Goal: Information Seeking & Learning: Find specific fact

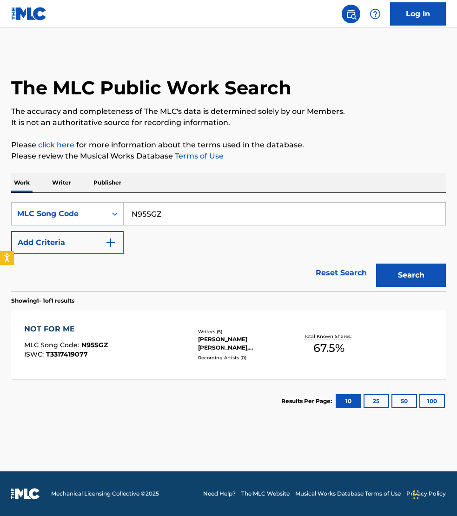
click at [161, 212] on input "N95SGZ" at bounding box center [285, 214] width 322 height 22
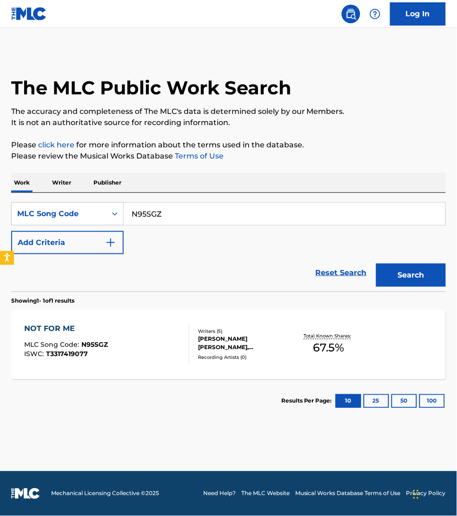
click at [161, 212] on input "N95SGZ" at bounding box center [285, 214] width 322 height 22
type input "J52XLK"
click at [376, 264] on button "Search" at bounding box center [411, 275] width 70 height 23
click at [135, 349] on div "JEALOUS TYPE MLC Song Code : J52XLK ISWC : T3337306493" at bounding box center [106, 345] width 165 height 42
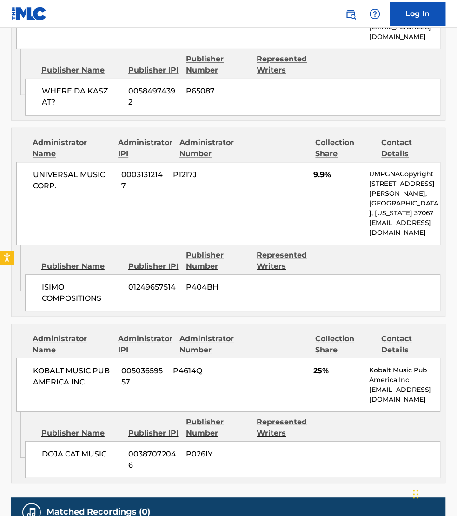
scroll to position [872, 0]
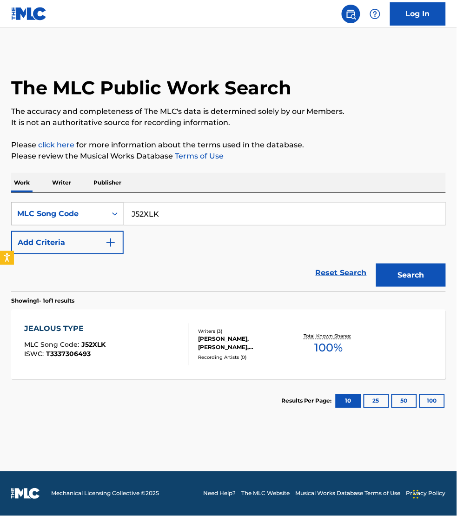
click at [179, 213] on input "J52XLK" at bounding box center [285, 214] width 322 height 22
paste input "YV8AW4"
type input "YV8AW4"
click at [376, 264] on button "Search" at bounding box center [411, 275] width 70 height 23
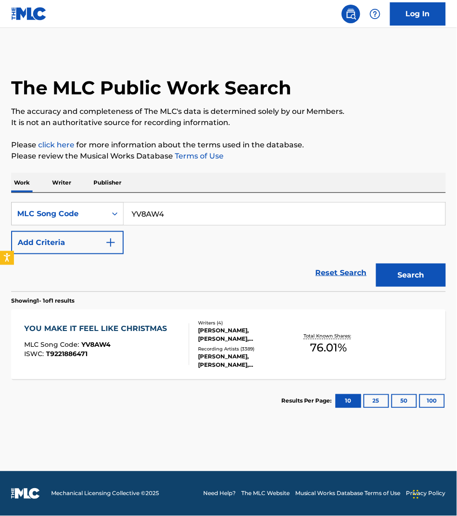
click at [166, 341] on div "YOU MAKE IT FEEL LIKE CHRISTMAS MLC Song Code : YV8AW4 ISWC : T9221886471" at bounding box center [97, 345] width 147 height 42
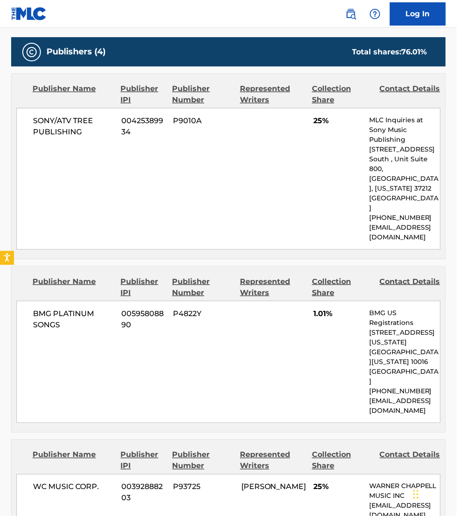
scroll to position [480, 0]
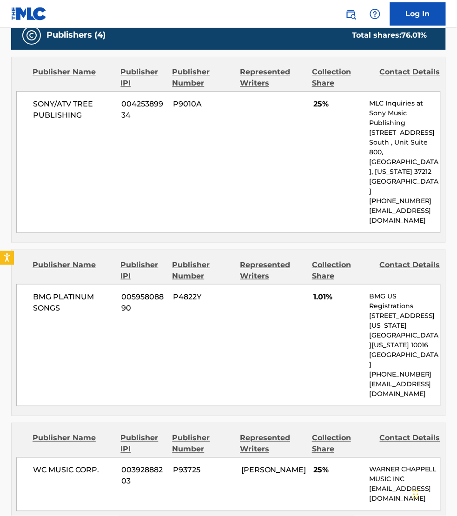
click at [431, 216] on div "Publishers (4) Total shares: 76.01 % Publisher Name Publisher IPI Publisher Num…" at bounding box center [228, 398] width 435 height 757
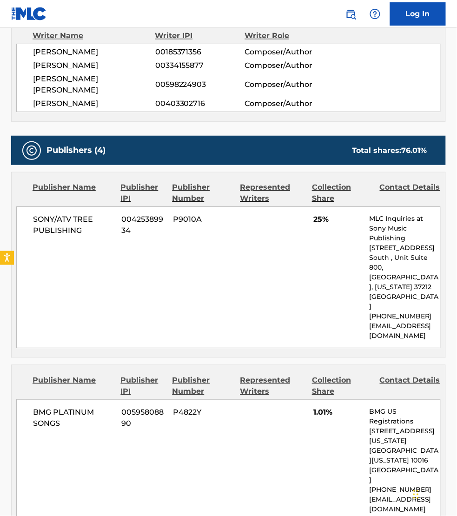
scroll to position [363, 0]
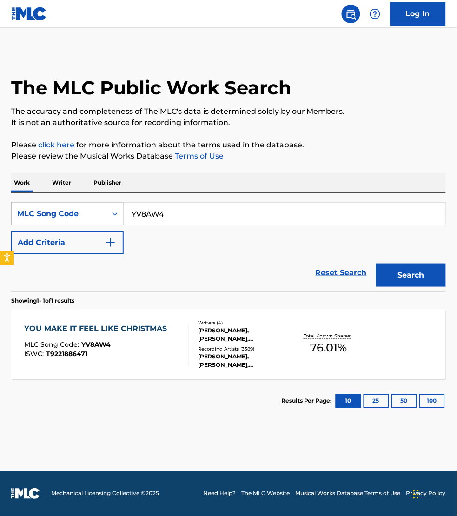
click at [188, 208] on input "YV8AW4" at bounding box center [285, 214] width 322 height 22
paste input "N959Z8"
type input "N959Z8"
click at [376, 264] on button "Search" at bounding box center [411, 275] width 70 height 23
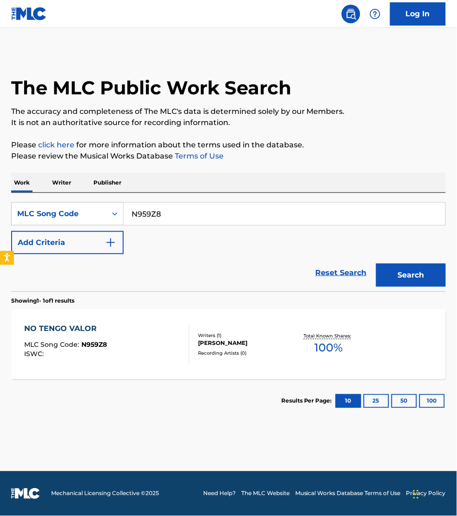
click at [179, 347] on div "NO TENGO VALOR MLC Song Code : N959Z8 ISWC :" at bounding box center [106, 345] width 165 height 42
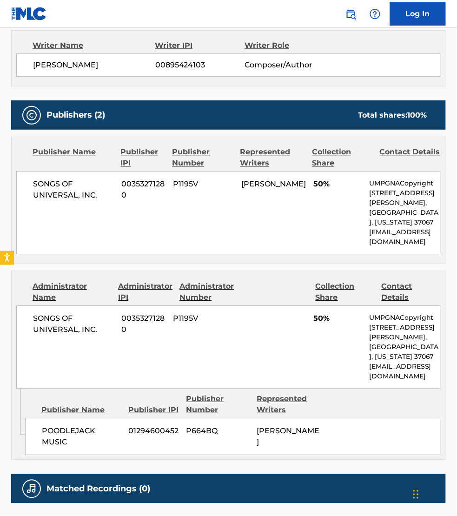
scroll to position [349, 0]
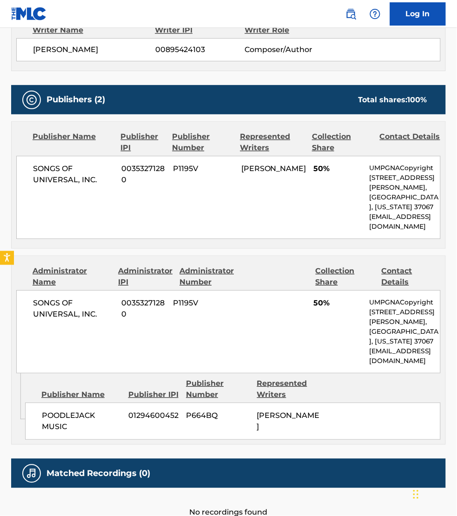
click at [362, 456] on div "Work Detail Member Work Identifier -- MLC Song Code N959Z8 ISWC -- Duration --:…" at bounding box center [228, 168] width 435 height 702
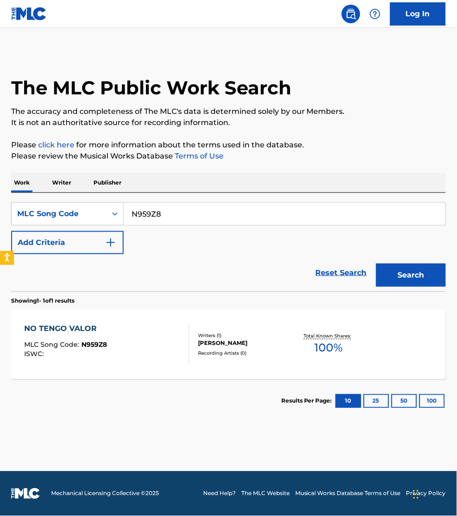
click at [162, 211] on input "N959Z8" at bounding box center [285, 214] width 322 height 22
paste input "LS6TOV"
type input "LS6TOV"
click at [376, 264] on button "Search" at bounding box center [411, 275] width 70 height 23
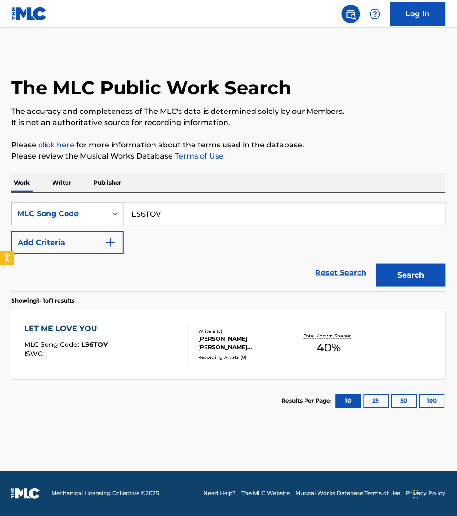
click at [161, 341] on div "LET ME LOVE YOU MLC Song Code : LS6TOV ISWC :" at bounding box center [106, 345] width 165 height 42
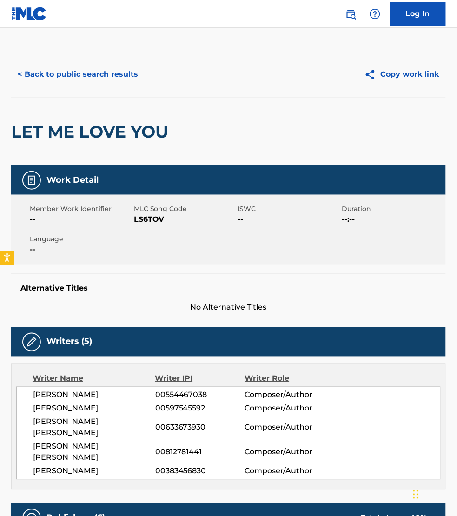
click at [47, 68] on button "< Back to public search results" at bounding box center [78, 74] width 134 height 23
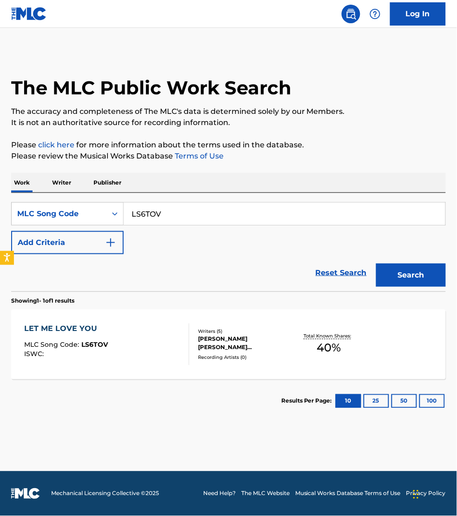
click at [170, 216] on input "LS6TOV" at bounding box center [285, 214] width 322 height 22
paste input "MW2UIM"
type input "MW2UIM"
click at [376, 264] on button "Search" at bounding box center [411, 275] width 70 height 23
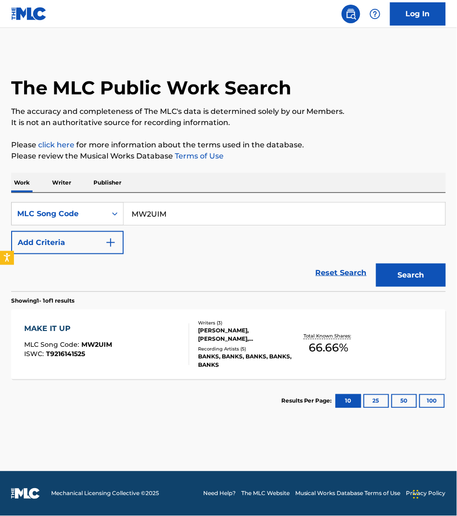
click at [154, 316] on div "MAKE IT UP MLC Song Code : MW2UIM ISWC : T9216141525 Writers ( 3 ) [PERSON_NAME…" at bounding box center [228, 345] width 435 height 70
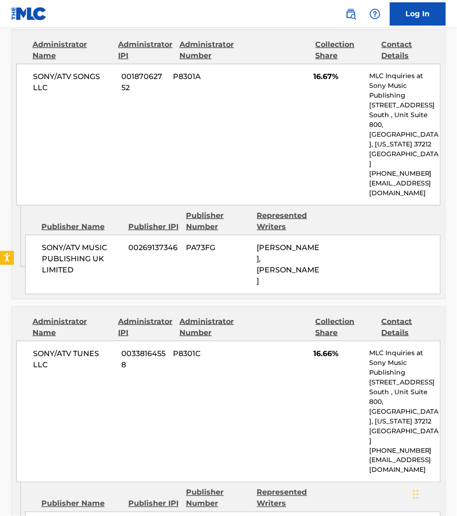
scroll to position [407, 0]
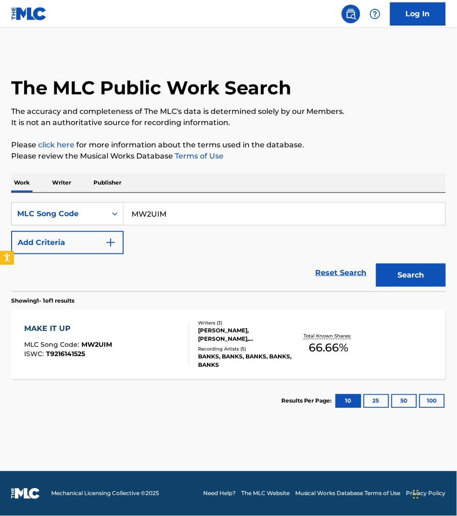
click at [188, 210] on input "MW2UIM" at bounding box center [285, 214] width 322 height 22
paste input "R4845L"
type input "R4845L"
click at [376, 264] on button "Search" at bounding box center [411, 275] width 70 height 23
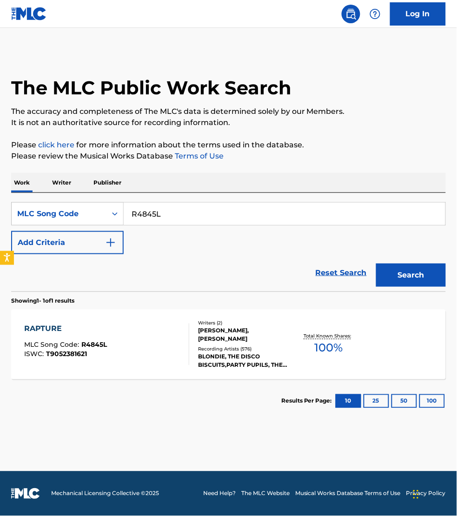
click at [166, 347] on div "RAPTURE MLC Song Code : R4845L ISWC : T9052381621" at bounding box center [106, 345] width 165 height 42
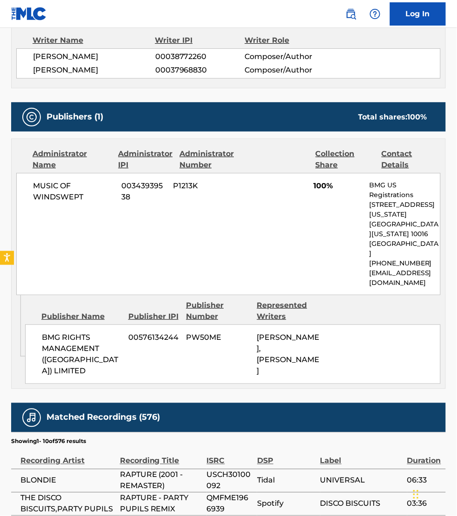
scroll to position [523, 0]
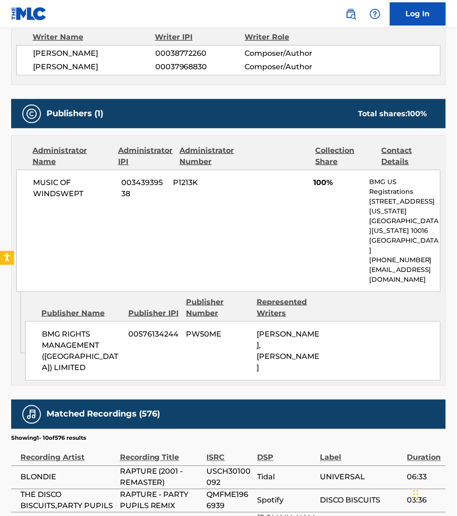
click at [350, 472] on span "UNIVERSAL" at bounding box center [362, 477] width 82 height 11
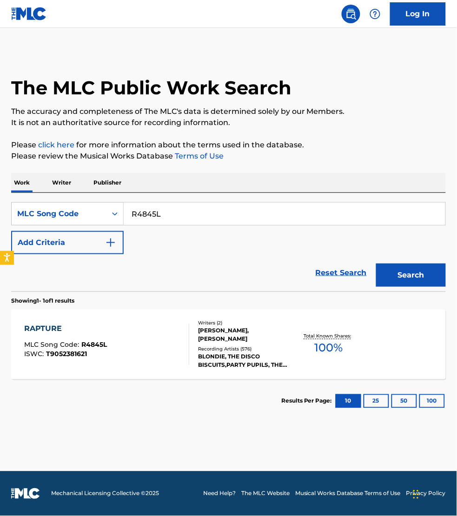
click at [181, 210] on input "R4845L" at bounding box center [285, 214] width 322 height 22
paste input "I5450K"
type input "I5450K"
click at [376, 264] on button "Search" at bounding box center [411, 275] width 70 height 23
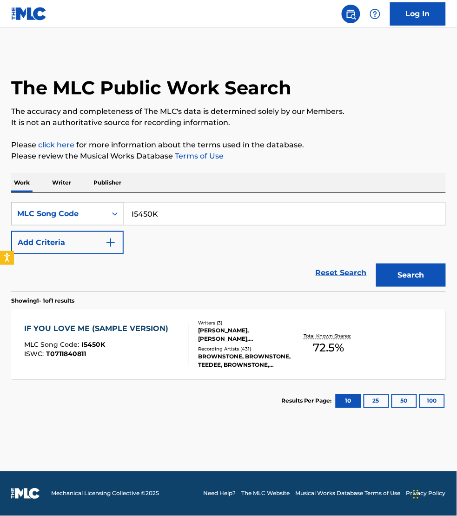
click at [168, 356] on div "ISWC : T0711840811" at bounding box center [98, 354] width 149 height 7
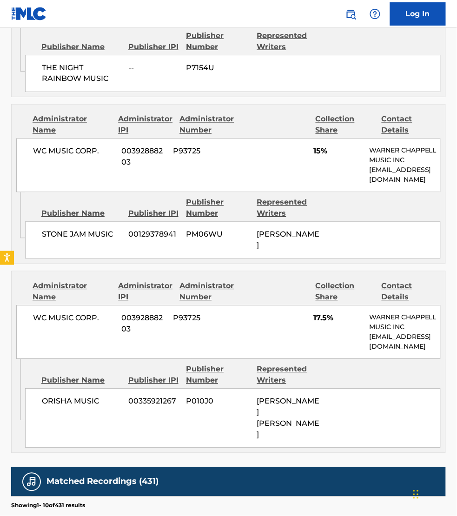
scroll to position [843, 0]
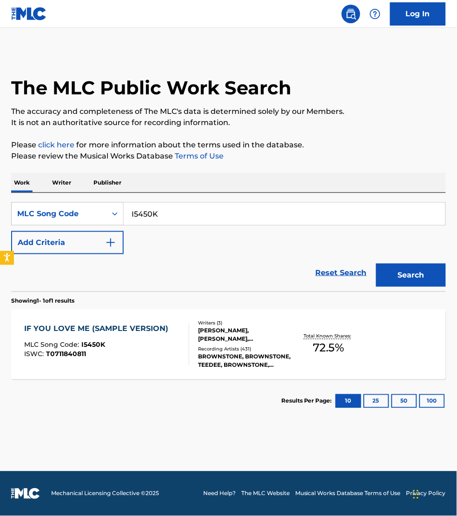
click at [163, 211] on input "I5450K" at bounding box center [285, 214] width 322 height 22
paste input "T6714I"
type input "T6714I"
click at [376, 264] on button "Search" at bounding box center [411, 275] width 70 height 23
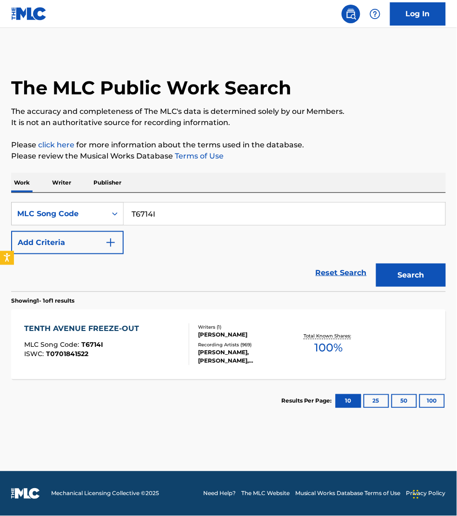
click at [171, 344] on div "TENTH AVENUE FREEZE-OUT MLC Song Code : T6714I ISWC : T0701841522" at bounding box center [106, 345] width 165 height 42
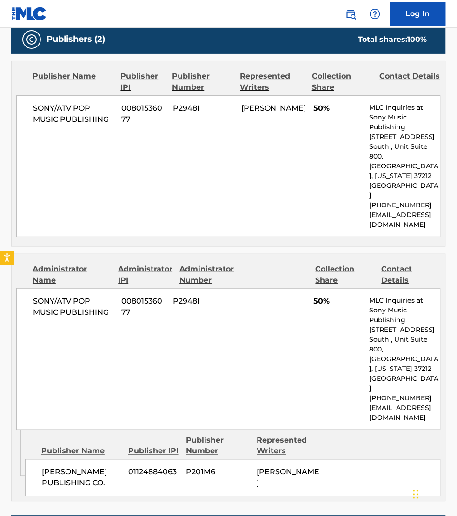
scroll to position [480, 0]
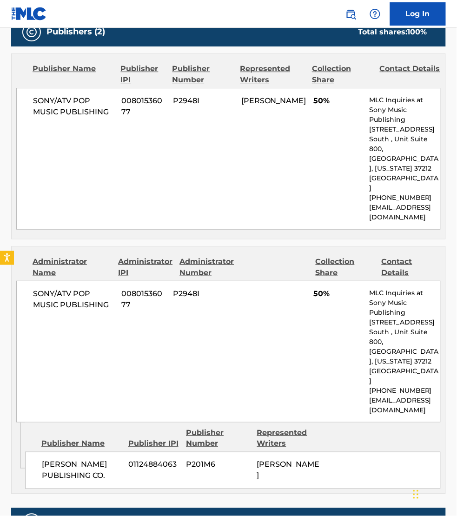
click at [296, 467] on div "Work Detail Member Work Identifier -- MLC Song Code T6714I ISWC T0701841522 Dur…" at bounding box center [228, 285] width 435 height 1199
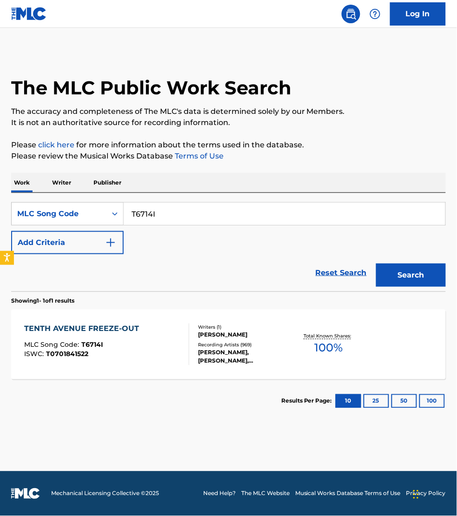
click at [165, 212] on input "T6714I" at bounding box center [285, 214] width 322 height 22
paste input "BD3MFD"
type input "BD3MFD"
click at [376, 264] on button "Search" at bounding box center [411, 275] width 70 height 23
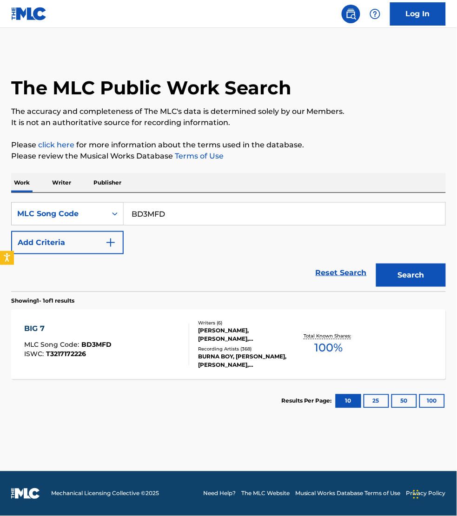
click at [167, 346] on div "BIG 7 MLC Song Code : BD3MFD ISWC : T3217172226" at bounding box center [106, 345] width 165 height 42
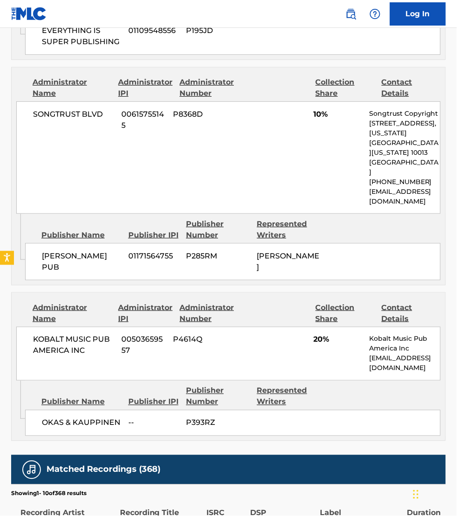
scroll to position [1192, 0]
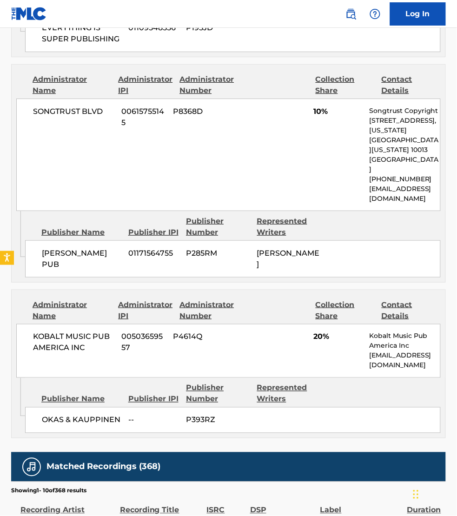
click at [289, 482] on section "Showing 1 - 10 of 368 results" at bounding box center [228, 488] width 435 height 13
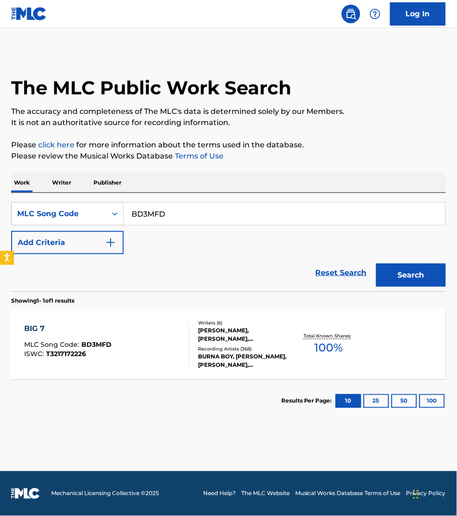
click at [165, 200] on div "SearchWithCriteria9050ef85-791c-4abf-8be8-fe51ceb7a20b MLC Song Code BD3MFD Add…" at bounding box center [228, 242] width 435 height 99
click at [165, 206] on input "BD3MFD" at bounding box center [285, 214] width 322 height 22
paste input "RA89Y3"
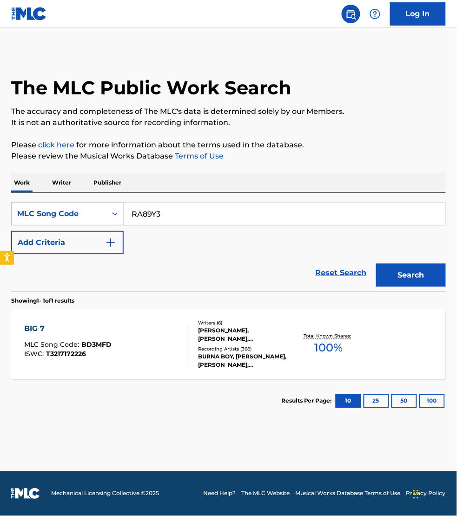
type input "RA89Y3"
click at [376, 264] on button "Search" at bounding box center [411, 275] width 70 height 23
click at [164, 336] on div "RUN AWAY WITH ME MLC Song Code : RA89Y3 ISWC : T9173224652" at bounding box center [106, 345] width 165 height 42
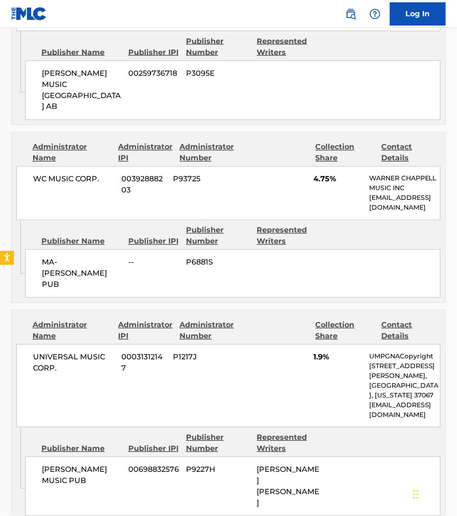
scroll to position [2036, 0]
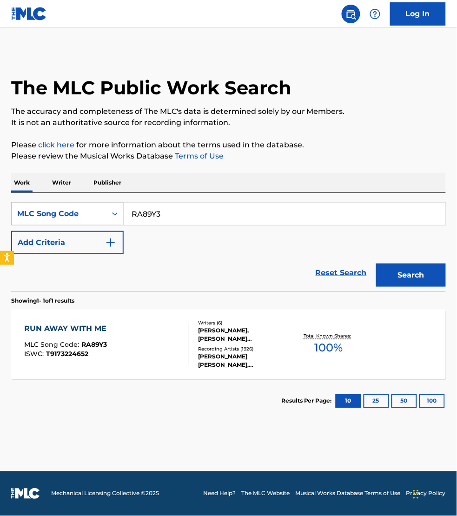
click at [186, 207] on input "RA89Y3" at bounding box center [285, 214] width 322 height 22
paste input "PM7STN"
type input "PM7STN"
click at [376, 264] on button "Search" at bounding box center [411, 275] width 70 height 23
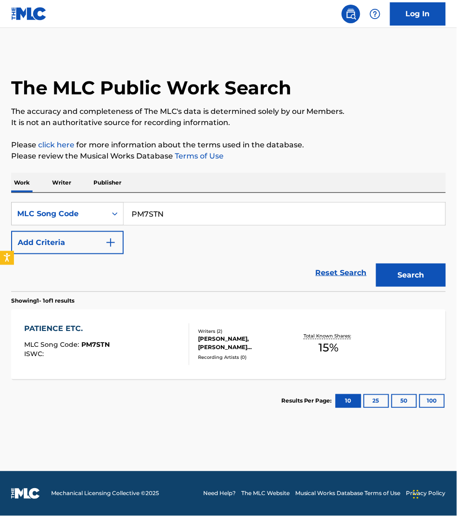
click at [155, 343] on div "PATIENCE ETC. MLC Song Code : PM7STN ISWC :" at bounding box center [106, 345] width 165 height 42
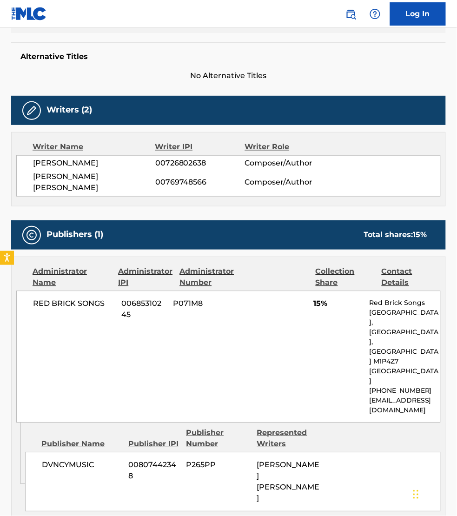
scroll to position [233, 0]
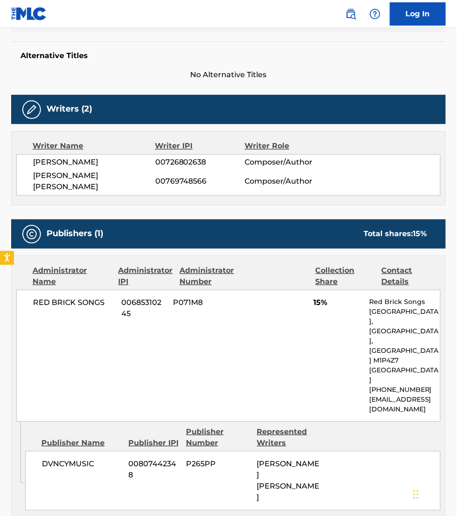
click at [350, 458] on div "DVNCYMUSIC 00807442348 P265PP [PERSON_NAME] [PERSON_NAME]" at bounding box center [233, 482] width 416 height 60
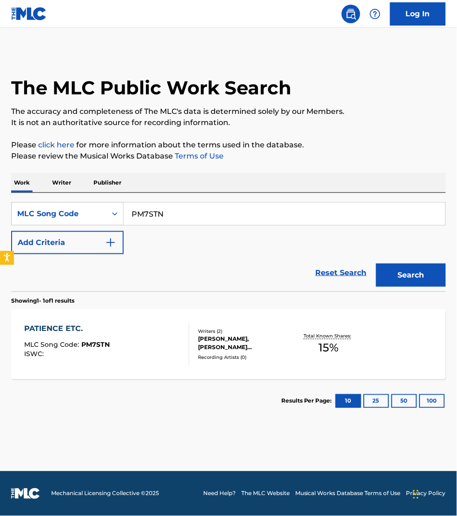
click at [171, 209] on input "PM7STN" at bounding box center [285, 214] width 322 height 22
paste input "F70P"
type input "PF70PN"
click at [376, 264] on button "Search" at bounding box center [411, 275] width 70 height 23
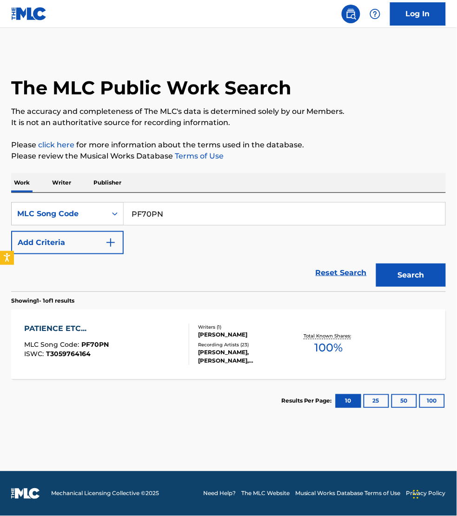
click at [171, 355] on div "PATIENCE ETC... MLC Song Code : PF70PN ISWC : T3059764164" at bounding box center [106, 345] width 165 height 42
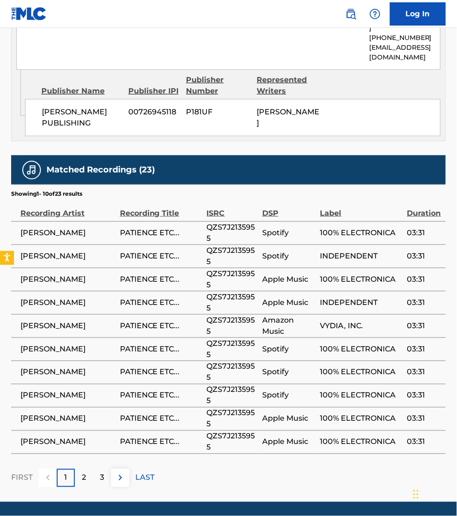
scroll to position [552, 0]
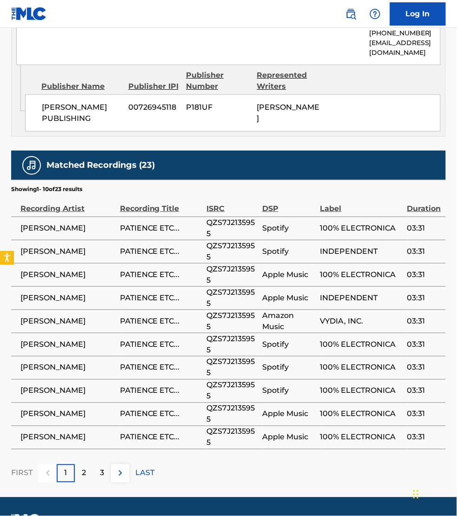
click at [368, 465] on div "FIRST 1 2 3 LAST" at bounding box center [228, 474] width 435 height 18
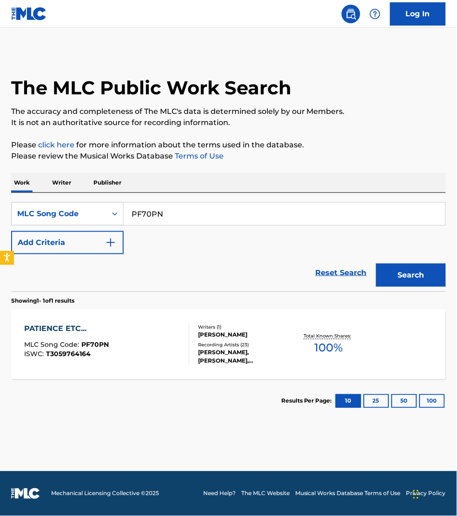
click at [172, 206] on input "PF70PN" at bounding box center [285, 214] width 322 height 22
paste input "TC664R"
type input "TC664R"
click at [376, 264] on button "Search" at bounding box center [411, 275] width 70 height 23
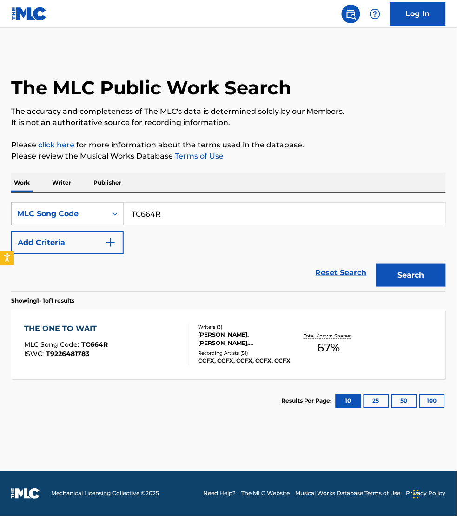
click at [152, 333] on div "THE ONE TO WAIT MLC Song Code : TC664R ISWC : T9226481783" at bounding box center [106, 345] width 165 height 42
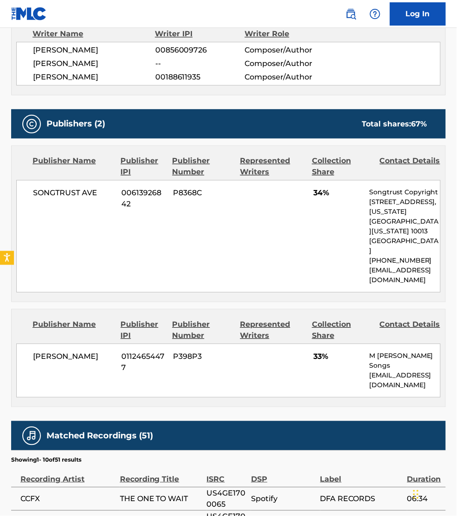
scroll to position [378, 0]
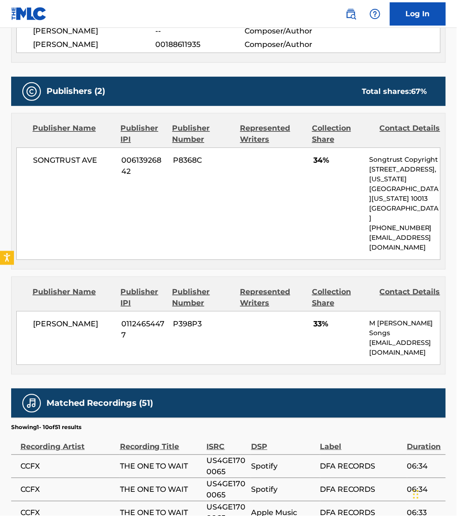
click at [314, 478] on td "Spotify" at bounding box center [285, 489] width 69 height 23
drag, startPoint x: 389, startPoint y: 326, endPoint x: 369, endPoint y: 319, distance: 21.5
click at [369, 338] on p "[EMAIL_ADDRESS][DOMAIN_NAME]" at bounding box center [404, 348] width 71 height 20
copy p "[EMAIL_ADDRESS][DOMAIN_NAME]"
click at [358, 484] on span "DFA RECORDS" at bounding box center [362, 489] width 82 height 11
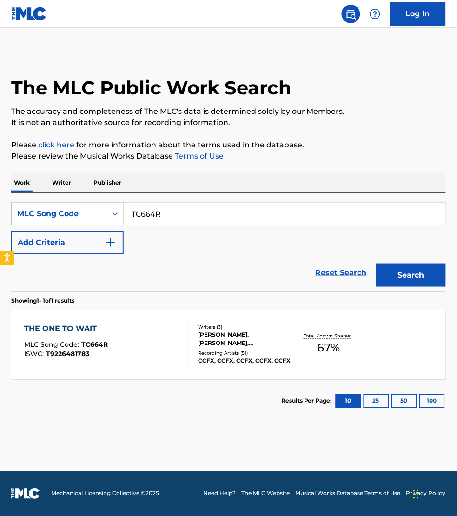
click at [164, 213] on input "TC664R" at bounding box center [285, 214] width 322 height 22
paste input "W14720"
type input "W14720"
click at [376, 264] on button "Search" at bounding box center [411, 275] width 70 height 23
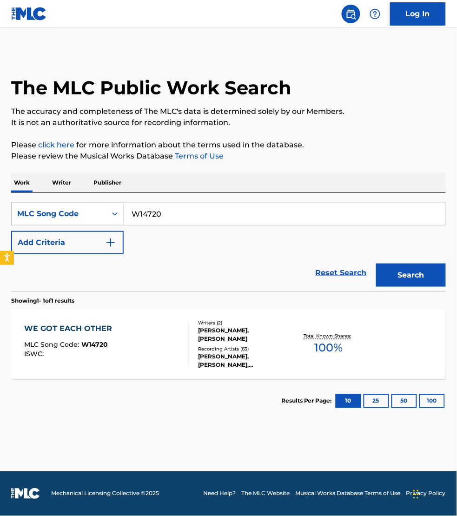
click at [164, 347] on div "WE GOT EACH OTHER MLC Song Code : W14720 ISWC :" at bounding box center [106, 345] width 165 height 42
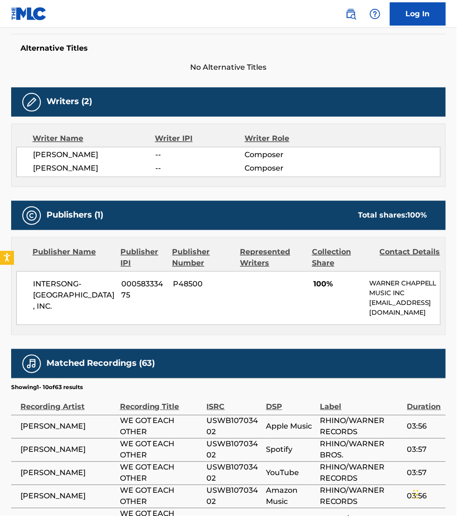
scroll to position [247, 0]
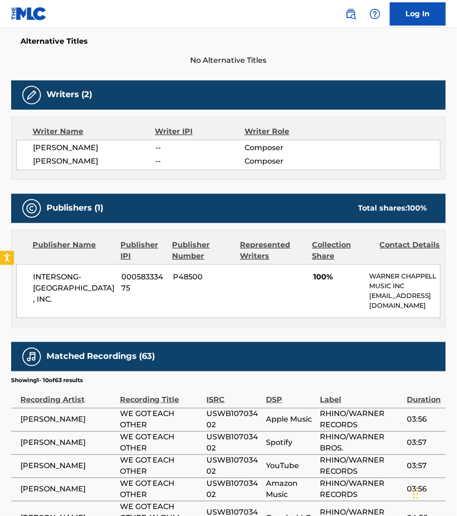
click at [373, 467] on span "RHINO/WARNER RECORDS" at bounding box center [362, 466] width 82 height 22
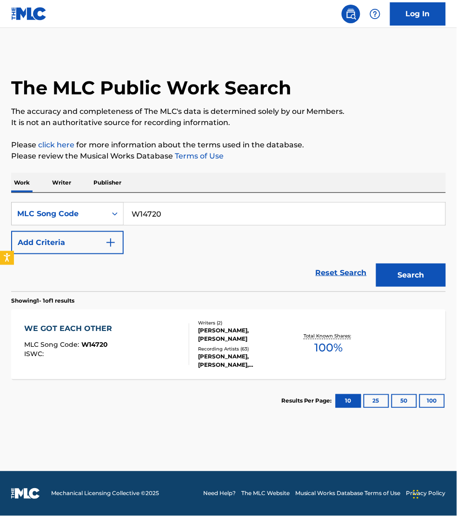
click at [184, 214] on input "W14720" at bounding box center [285, 214] width 322 height 22
paste input "58WY3"
type input "W58WY3"
click at [376, 264] on button "Search" at bounding box center [411, 275] width 70 height 23
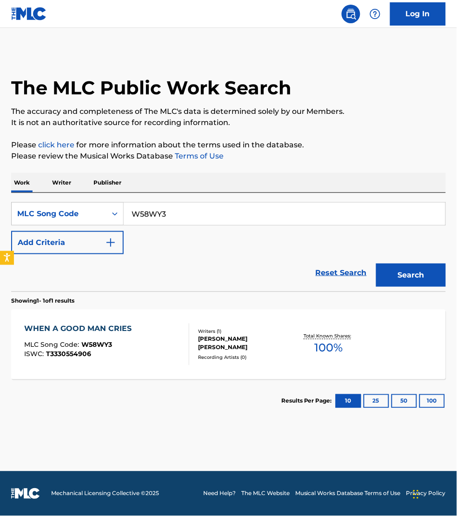
click at [192, 359] on div "WHEN A GOOD MAN CRIES MLC Song Code : W58WY3 ISWC : T3330554906 Writers ( 1 ) […" at bounding box center [228, 345] width 435 height 70
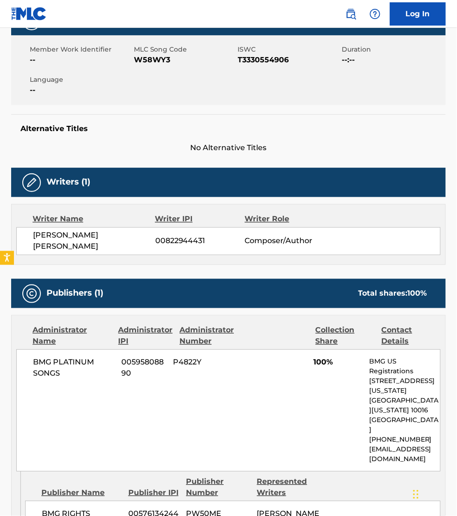
scroll to position [276, 0]
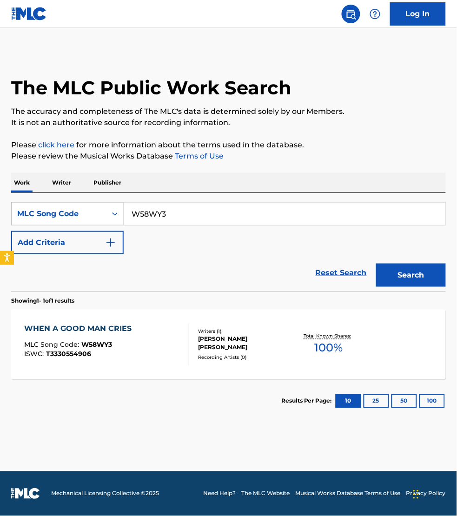
click at [177, 206] on input "W58WY3" at bounding box center [285, 214] width 322 height 22
paste input "DV7L1D"
type input "DV7L1D"
click at [376, 264] on button "Search" at bounding box center [411, 275] width 70 height 23
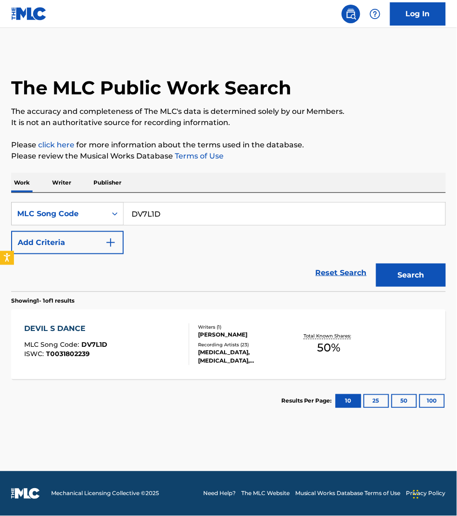
click at [150, 322] on div "DEVIL S DANCE MLC Song Code : DV7L1D ISWC : T0031802239 Writers ( 1 ) [PERSON_N…" at bounding box center [228, 345] width 435 height 70
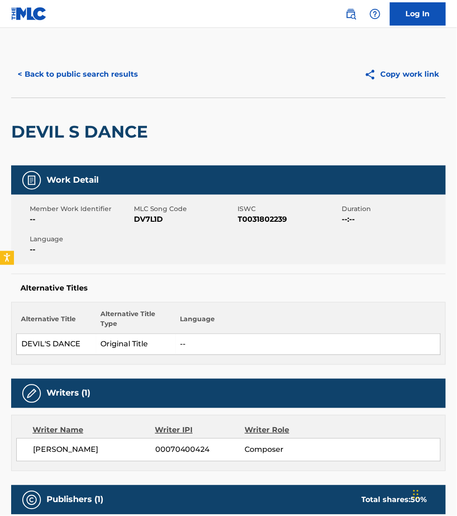
click at [271, 514] on div "Publishers (1) Total shares: 50 %" at bounding box center [228, 500] width 435 height 29
click at [56, 73] on button "< Back to public search results" at bounding box center [78, 74] width 134 height 23
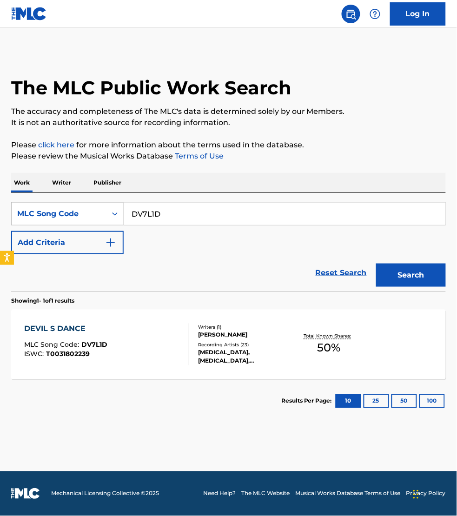
click at [177, 211] on input "DV7L1D" at bounding box center [285, 214] width 322 height 22
paste input "W63DD2"
type input "W63DD2"
click at [376, 264] on button "Search" at bounding box center [411, 275] width 70 height 23
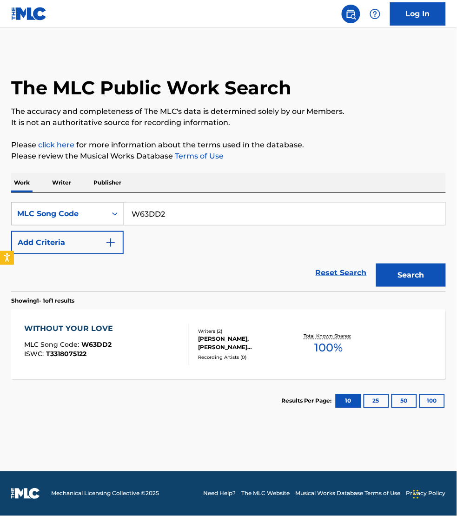
click at [166, 352] on div "WITHOUT YOUR LOVE MLC Song Code : W63DD2 ISWC : T3318075122" at bounding box center [106, 345] width 165 height 42
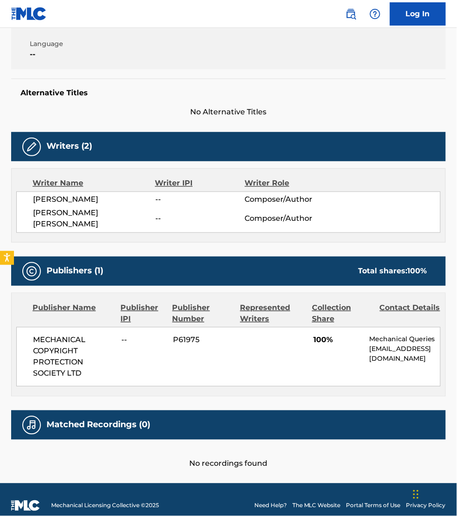
scroll to position [197, 0]
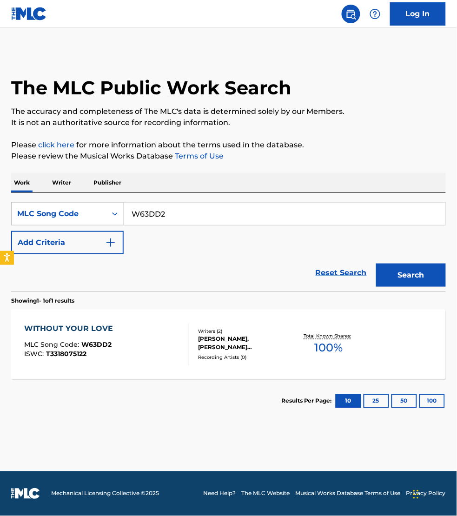
click at [181, 214] on input "W63DD2" at bounding box center [285, 214] width 322 height 22
paste input "F00175"
type input "F00175"
click at [376, 264] on button "Search" at bounding box center [411, 275] width 70 height 23
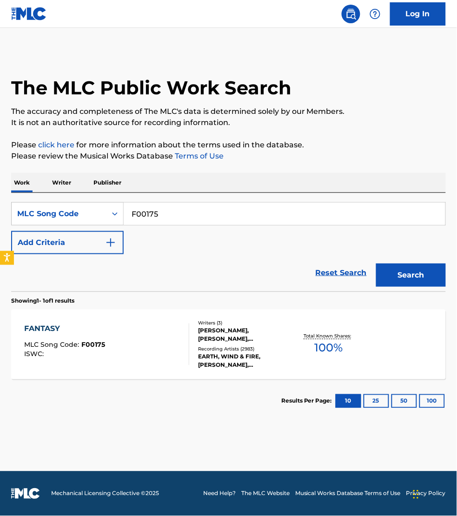
click at [174, 347] on div "FANTASY MLC Song Code : F00175 ISWC :" at bounding box center [106, 345] width 165 height 42
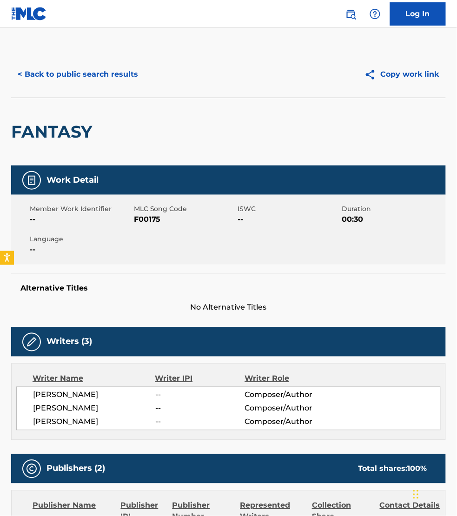
click at [87, 394] on span "[PERSON_NAME]" at bounding box center [94, 395] width 122 height 11
copy span "BARRIO"
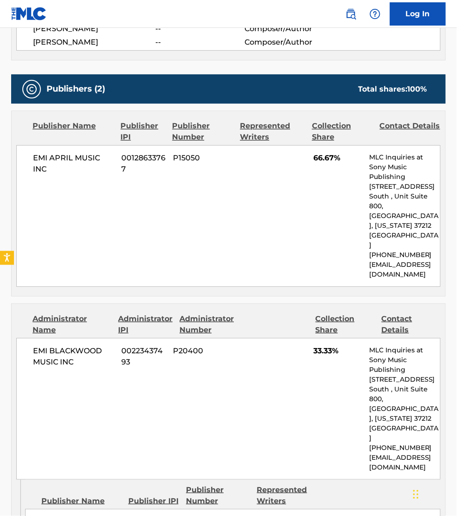
scroll to position [378, 0]
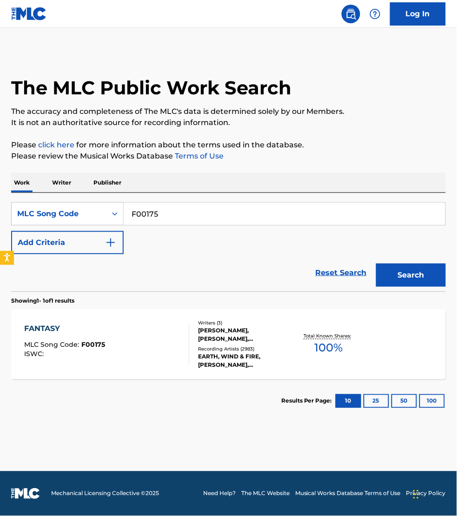
click at [166, 216] on input "F00175" at bounding box center [285, 214] width 322 height 22
paste input "IG4SEH"
type input "IG4SEH"
click at [376, 264] on button "Search" at bounding box center [411, 275] width 70 height 23
